Goal: Task Accomplishment & Management: Manage account settings

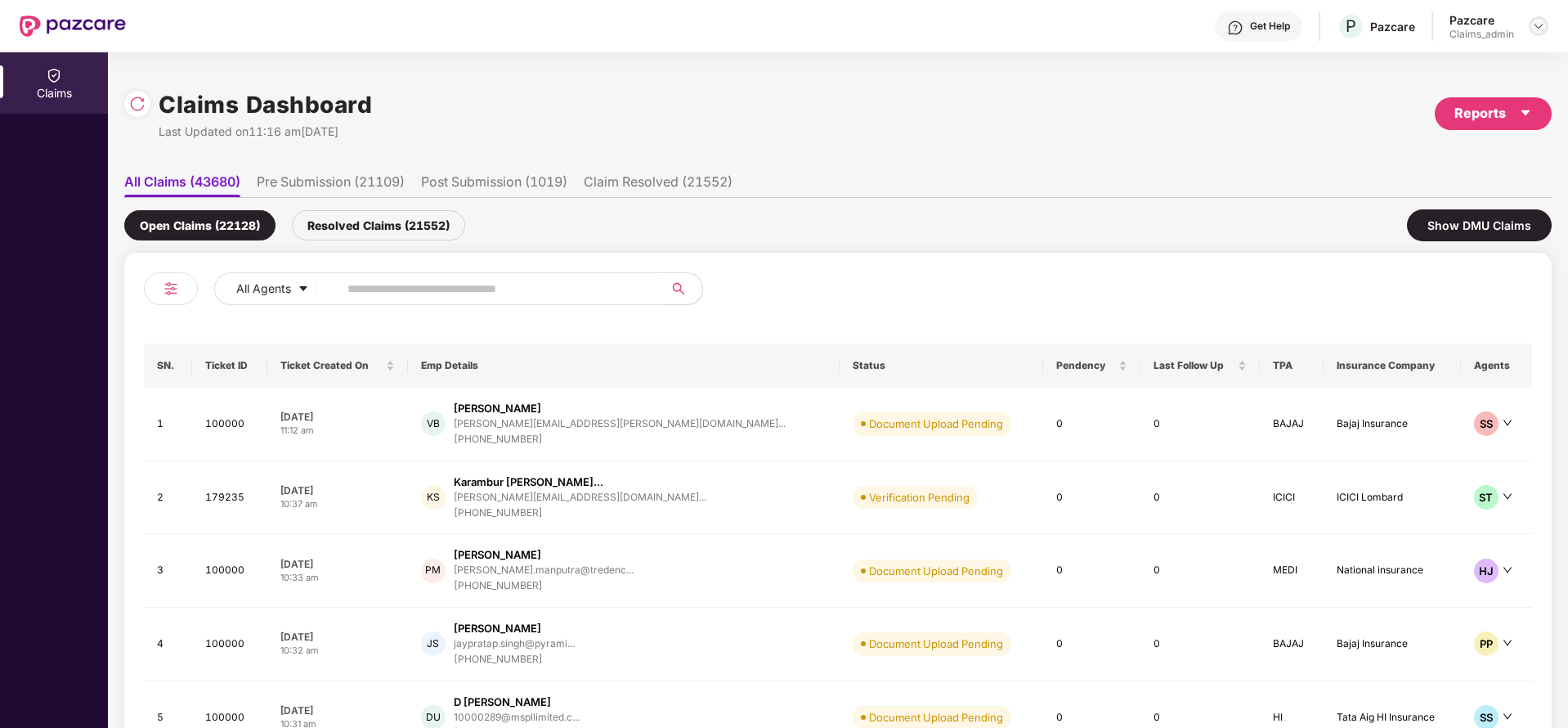
click at [1545, 25] on div at bounding box center [1538, 26] width 20 height 20
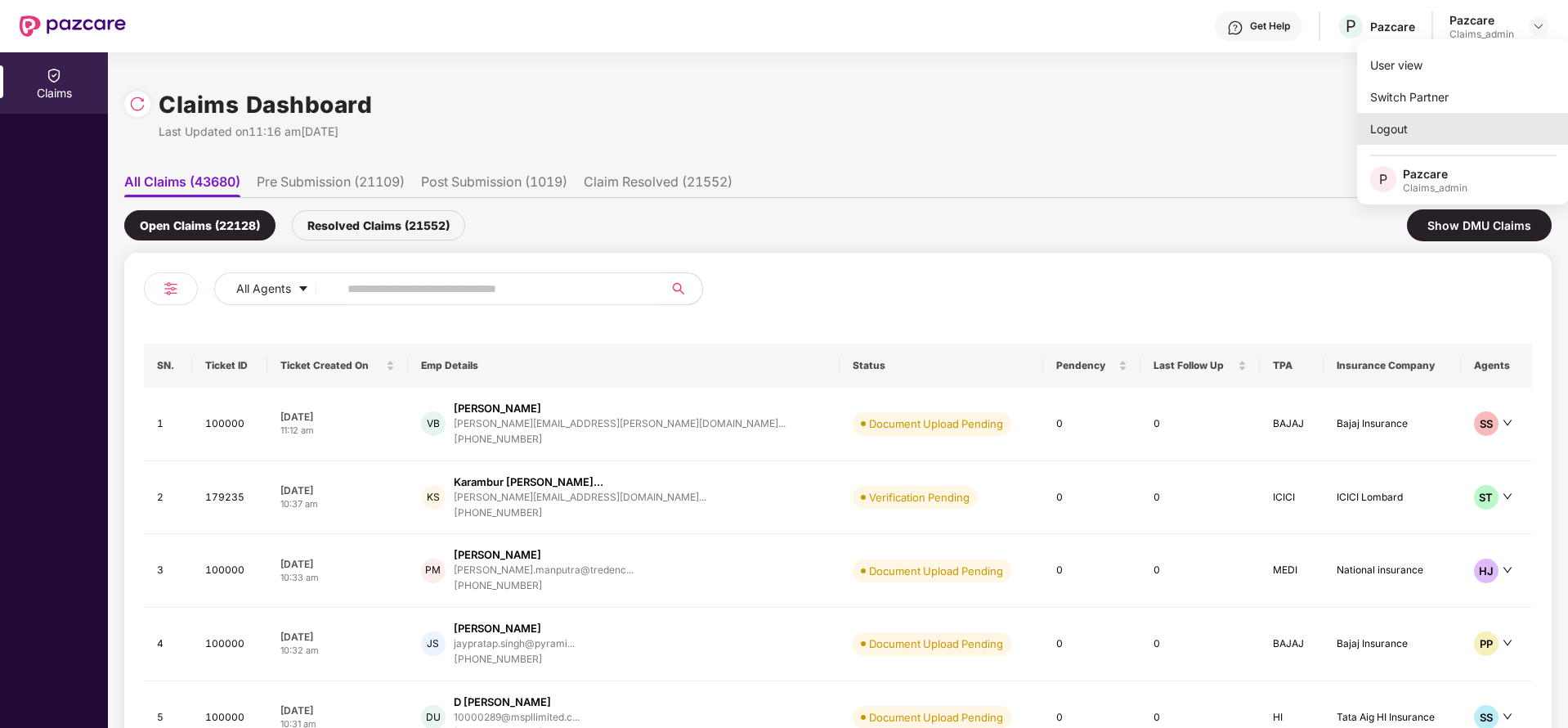
click at [1400, 130] on div "Logout" at bounding box center [1463, 129] width 213 height 32
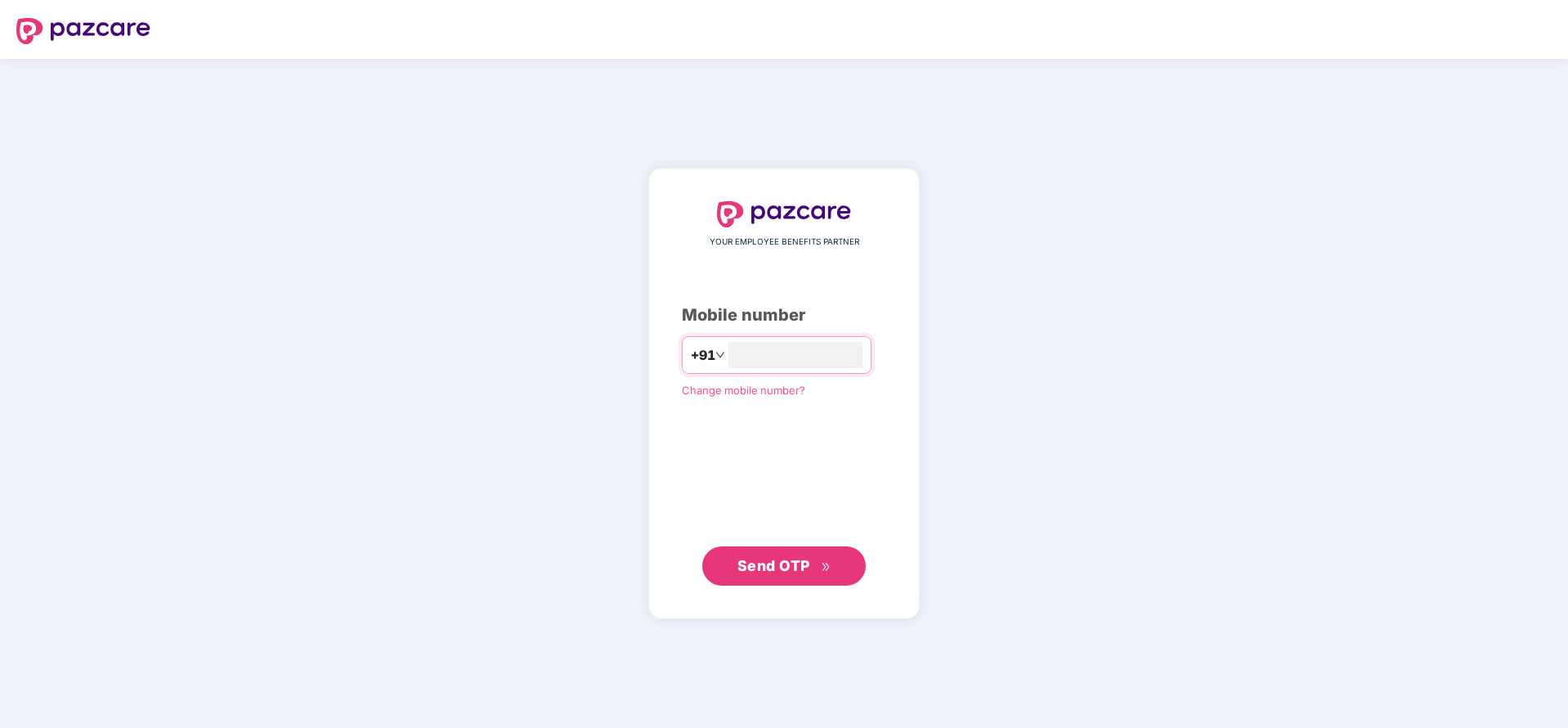
type input "**********"
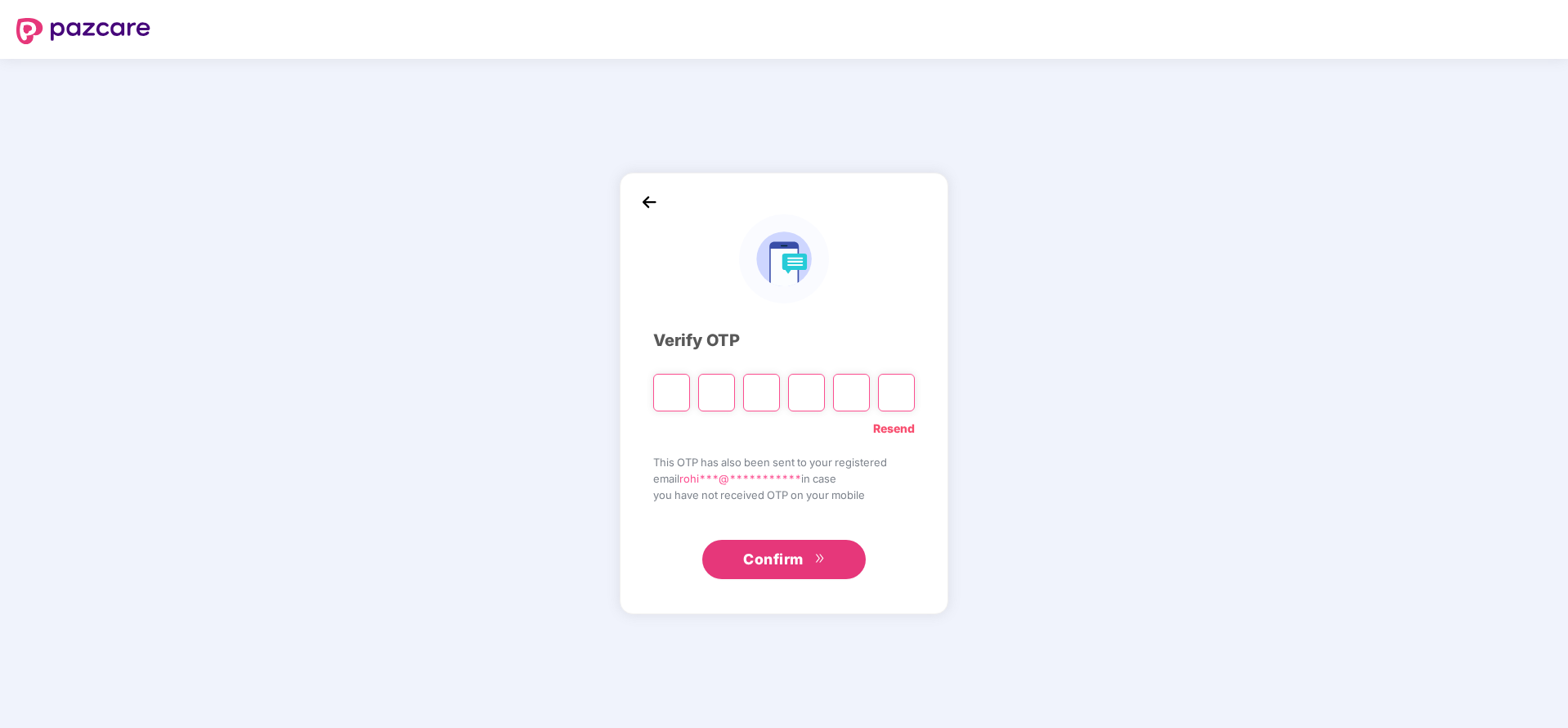
paste input "*"
type input "*"
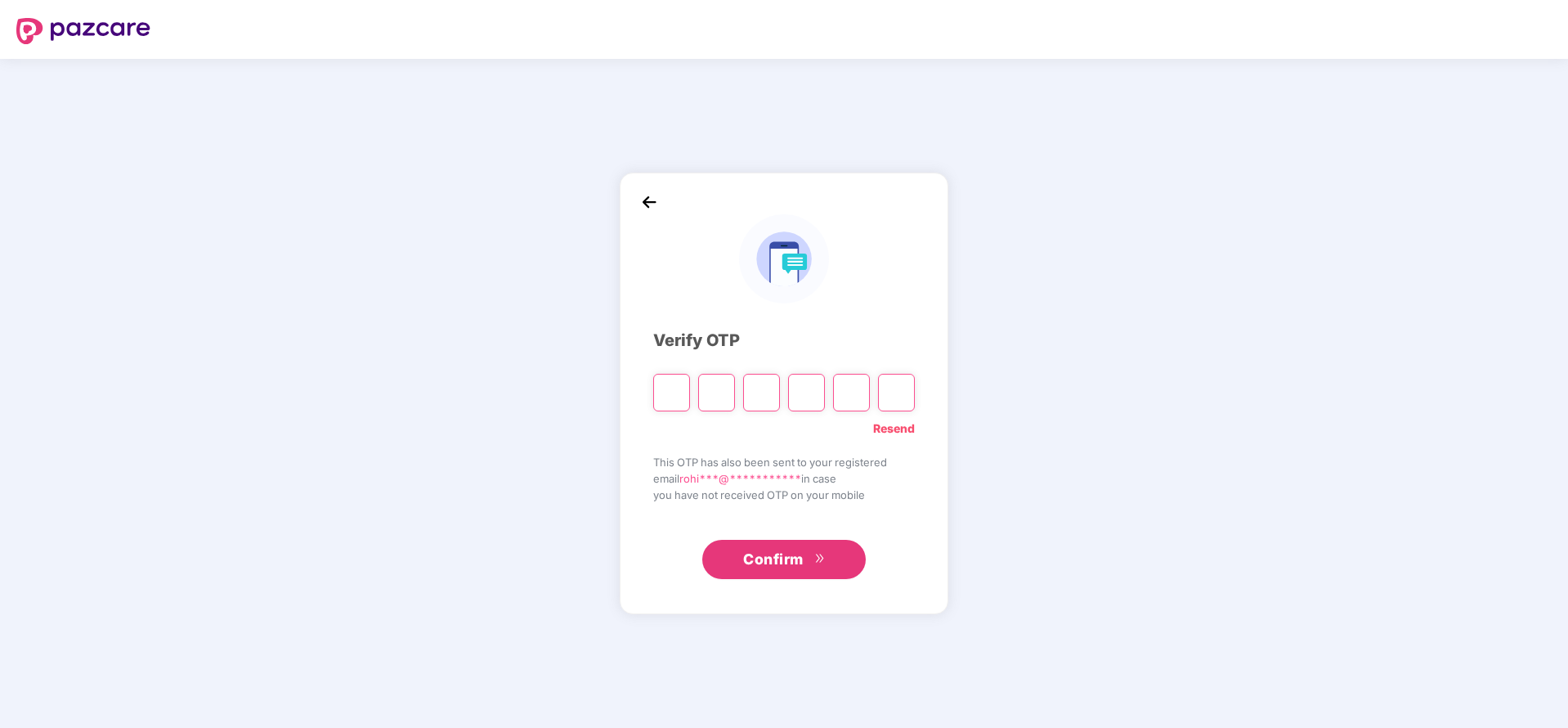
type input "*"
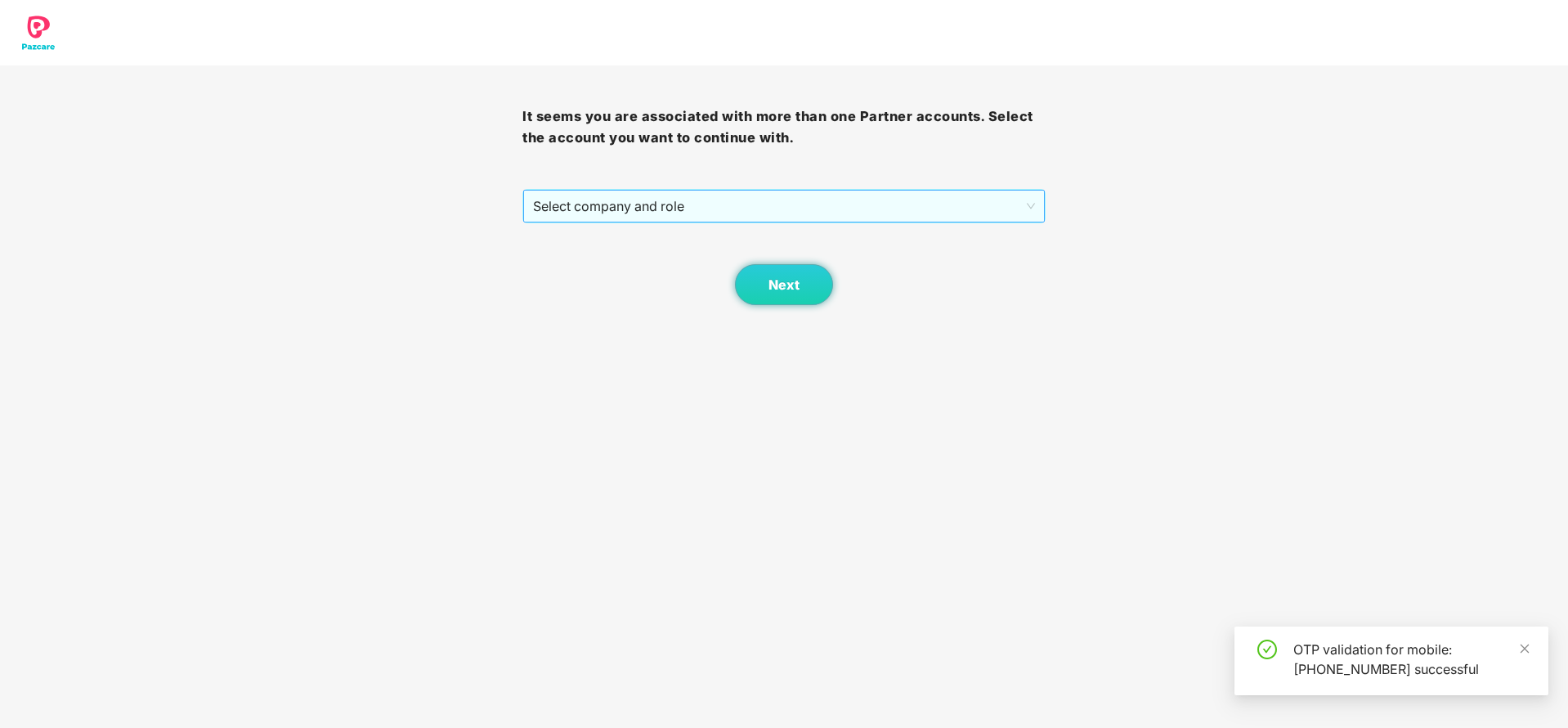
click at [737, 201] on span "Select company and role" at bounding box center [783, 206] width 501 height 31
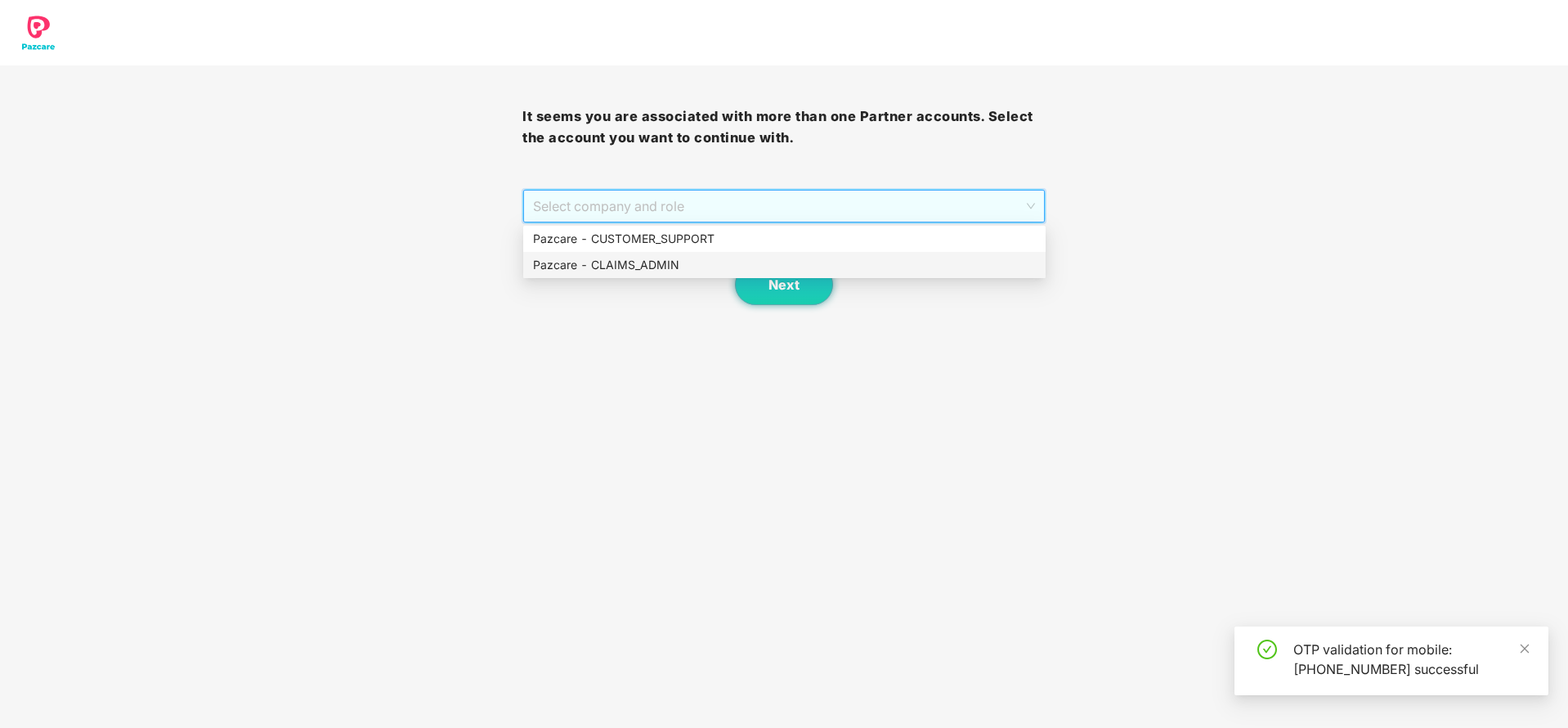
click at [638, 259] on div "Pazcare - CLAIMS_ADMIN" at bounding box center [784, 265] width 503 height 18
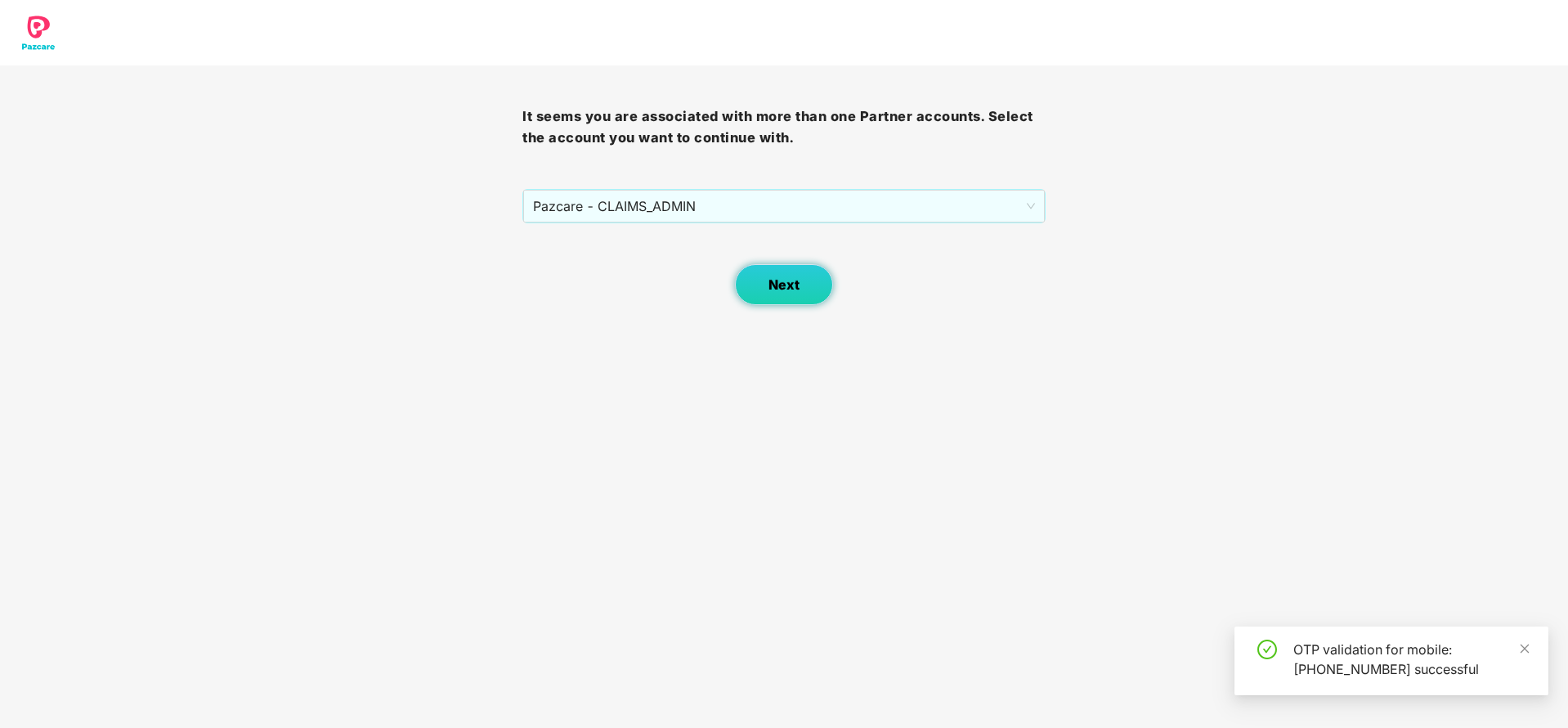
click at [767, 281] on button "Next" at bounding box center [784, 285] width 98 height 41
